Goal: Information Seeking & Learning: Find specific page/section

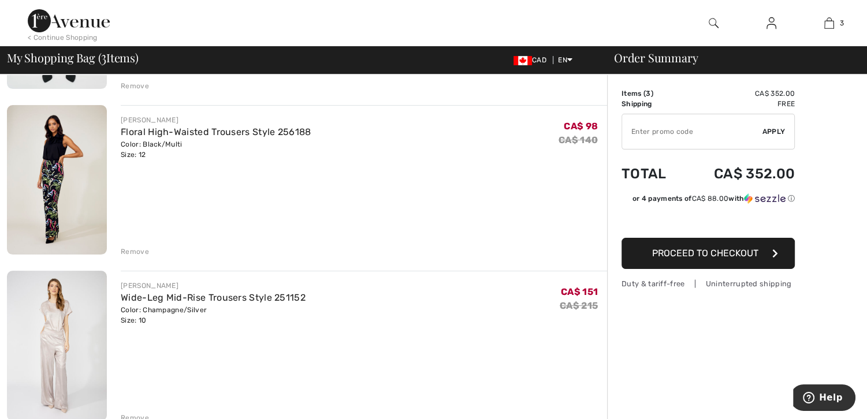
scroll to position [231, 0]
click at [60, 324] on img at bounding box center [57, 345] width 100 height 150
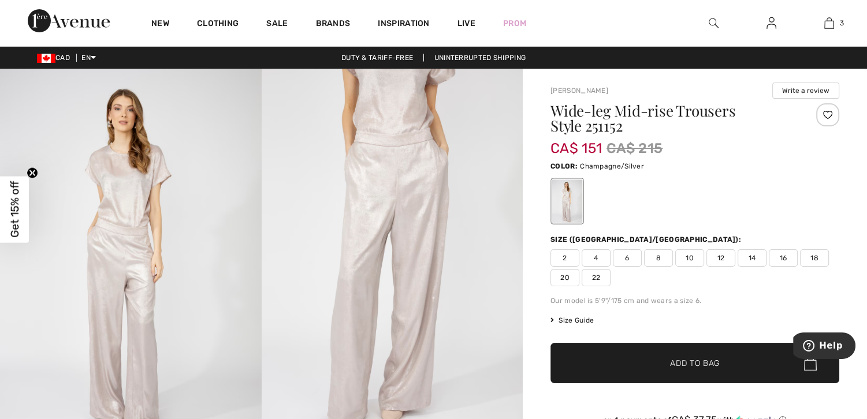
drag, startPoint x: 654, startPoint y: 165, endPoint x: 579, endPoint y: 163, distance: 74.5
click at [579, 163] on div "Color: Champagne/Silver" at bounding box center [694, 166] width 289 height 14
copy span "Champagne/Silver"
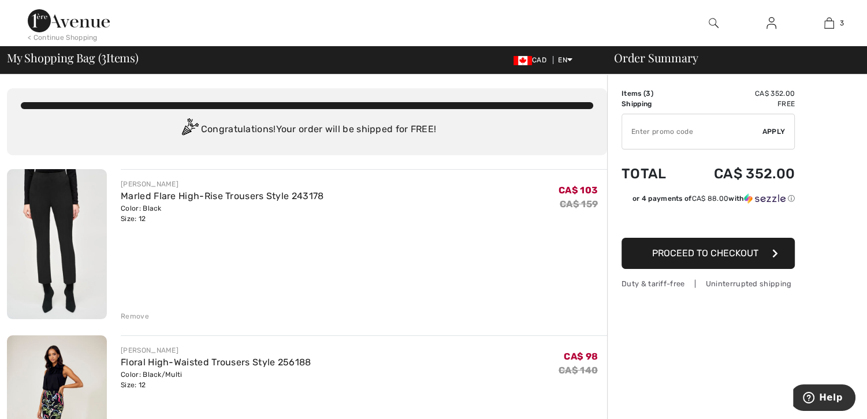
click at [714, 19] on img at bounding box center [714, 23] width 10 height 14
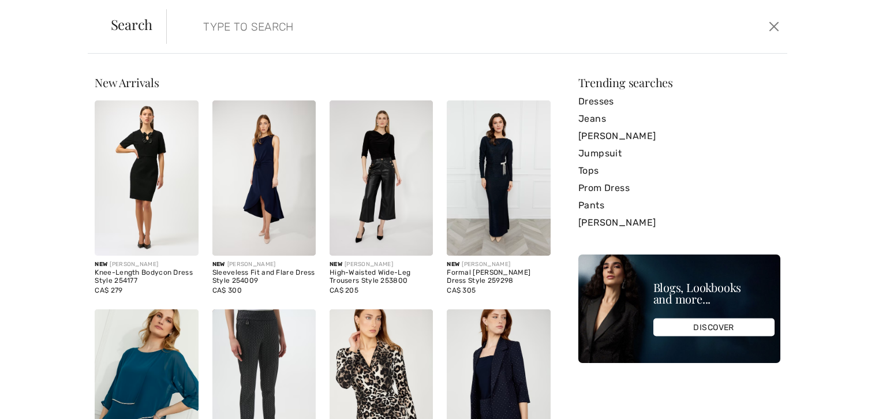
paste input "Champagne/Silver"
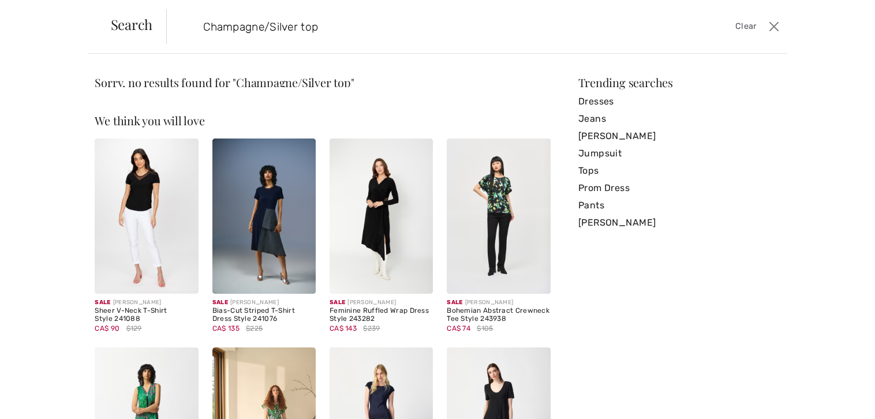
type input "Champagne/Silver top"
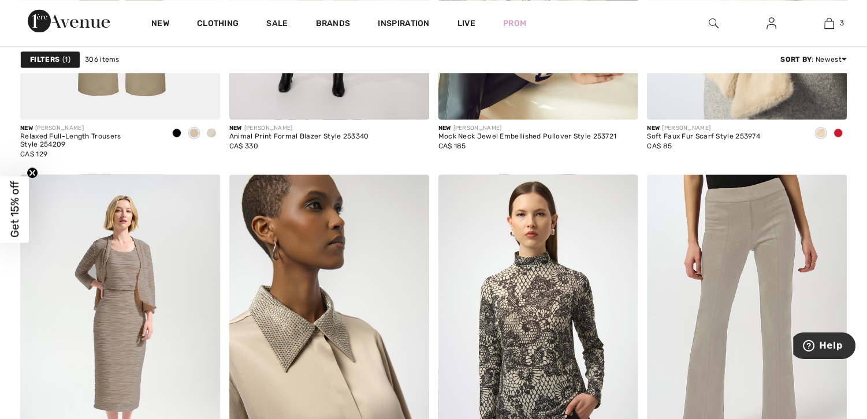
scroll to position [1732, 0]
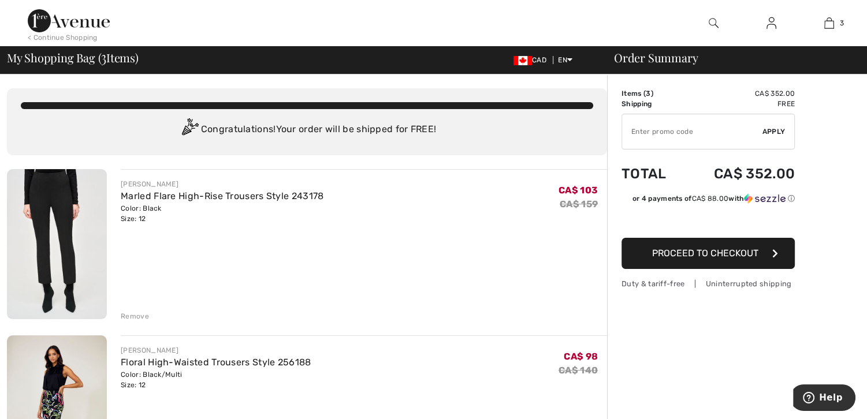
click at [710, 18] on img at bounding box center [714, 23] width 10 height 14
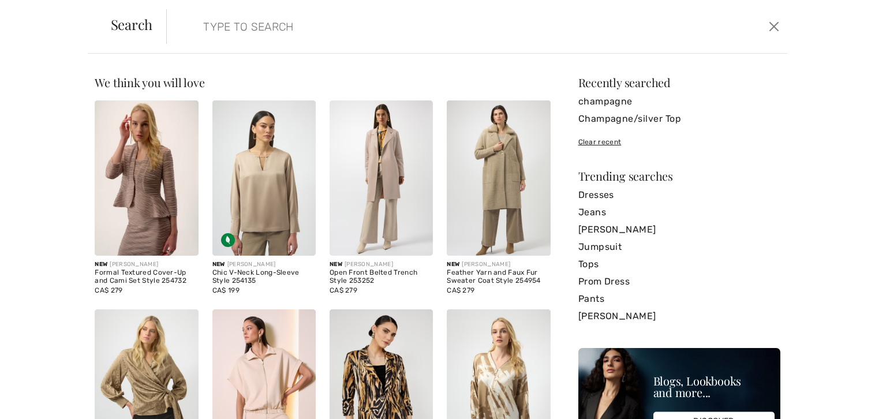
paste input "Champagne/Silver"
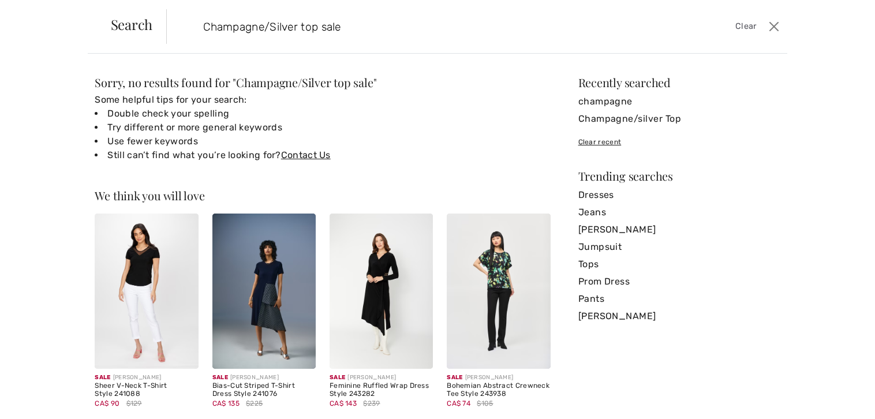
drag, startPoint x: 369, startPoint y: 25, endPoint x: 321, endPoint y: 25, distance: 47.9
click at [321, 25] on input "Champagne/Silver top sale" at bounding box center [409, 26] width 428 height 35
type input "Champagne/Silver top"
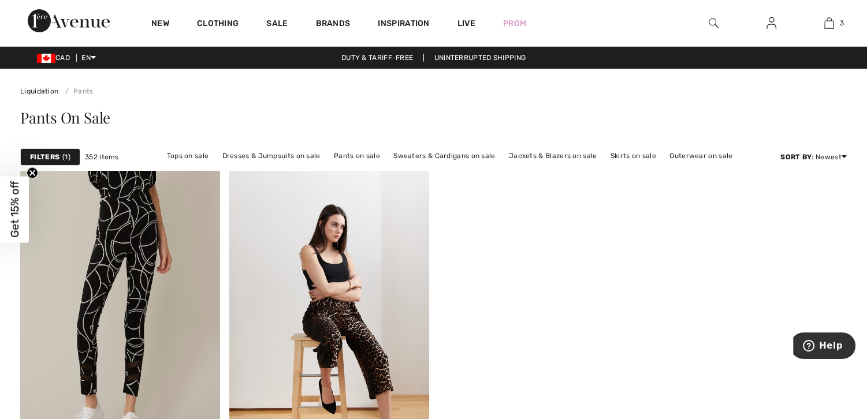
drag, startPoint x: 494, startPoint y: 352, endPoint x: 465, endPoint y: 350, distance: 29.5
click at [494, 352] on div "Sale JOSEPH RIBKOFF Circle Print Pants 221213 CA$ 94 $104 Sale JOSEPH RIBKOFF E…" at bounding box center [433, 342] width 826 height 345
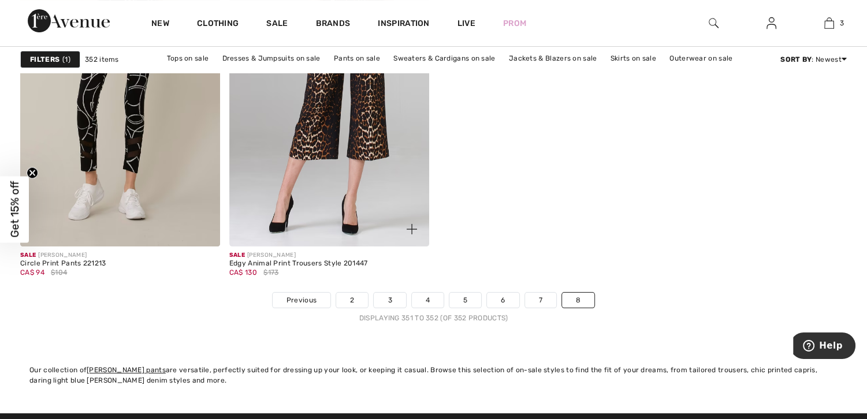
scroll to position [231, 0]
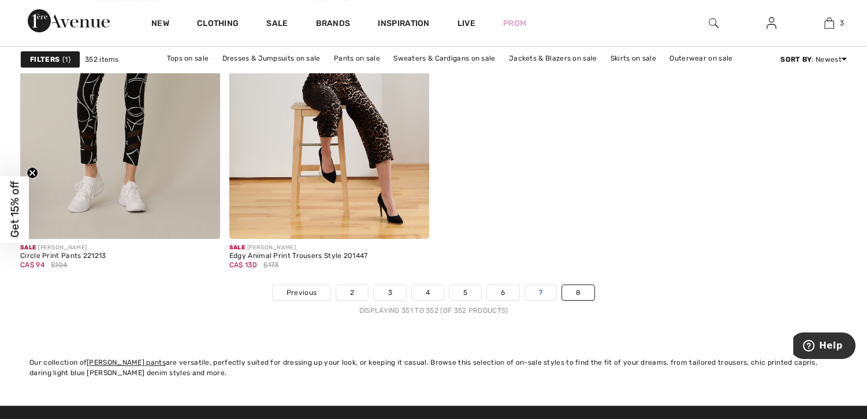
click at [539, 290] on link "7" at bounding box center [540, 292] width 31 height 15
